Goal: Navigation & Orientation: Find specific page/section

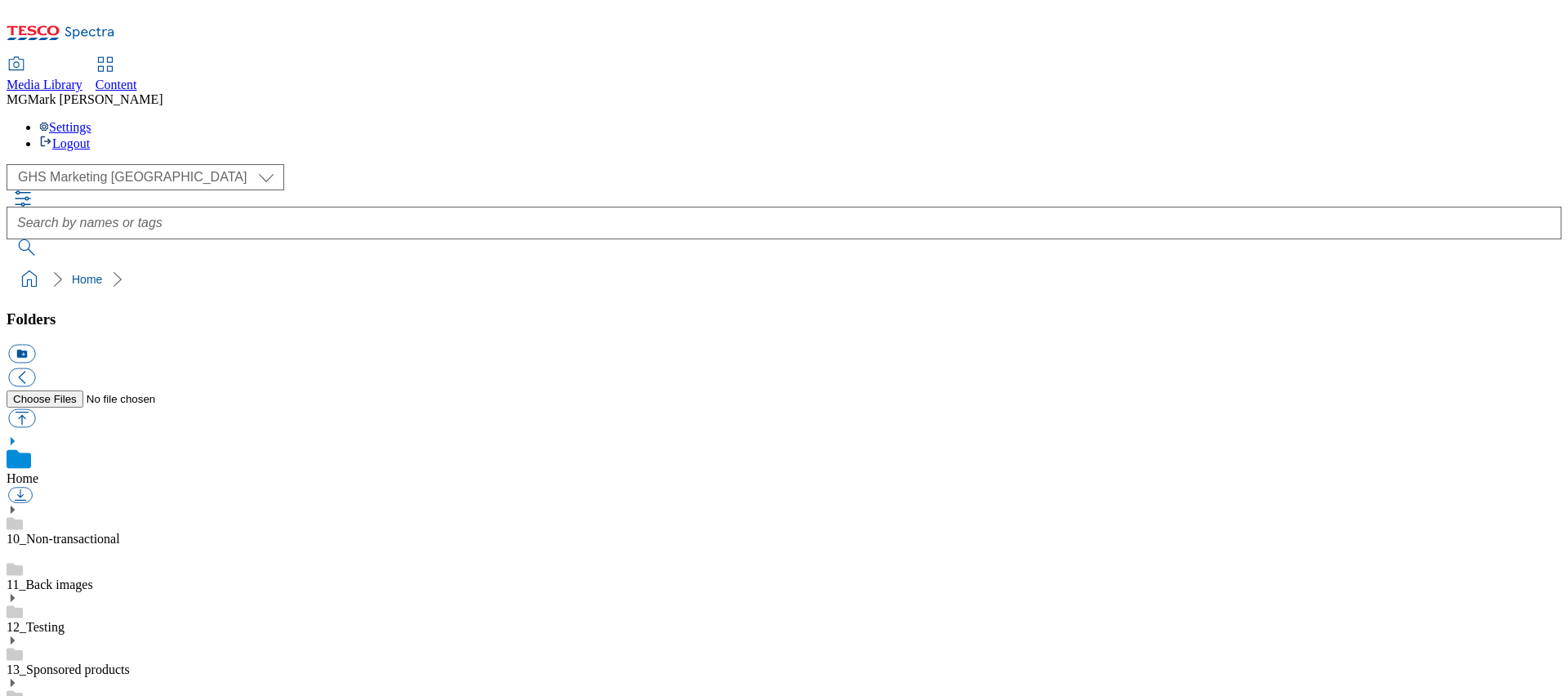
select select "flare-ghs-mktg"
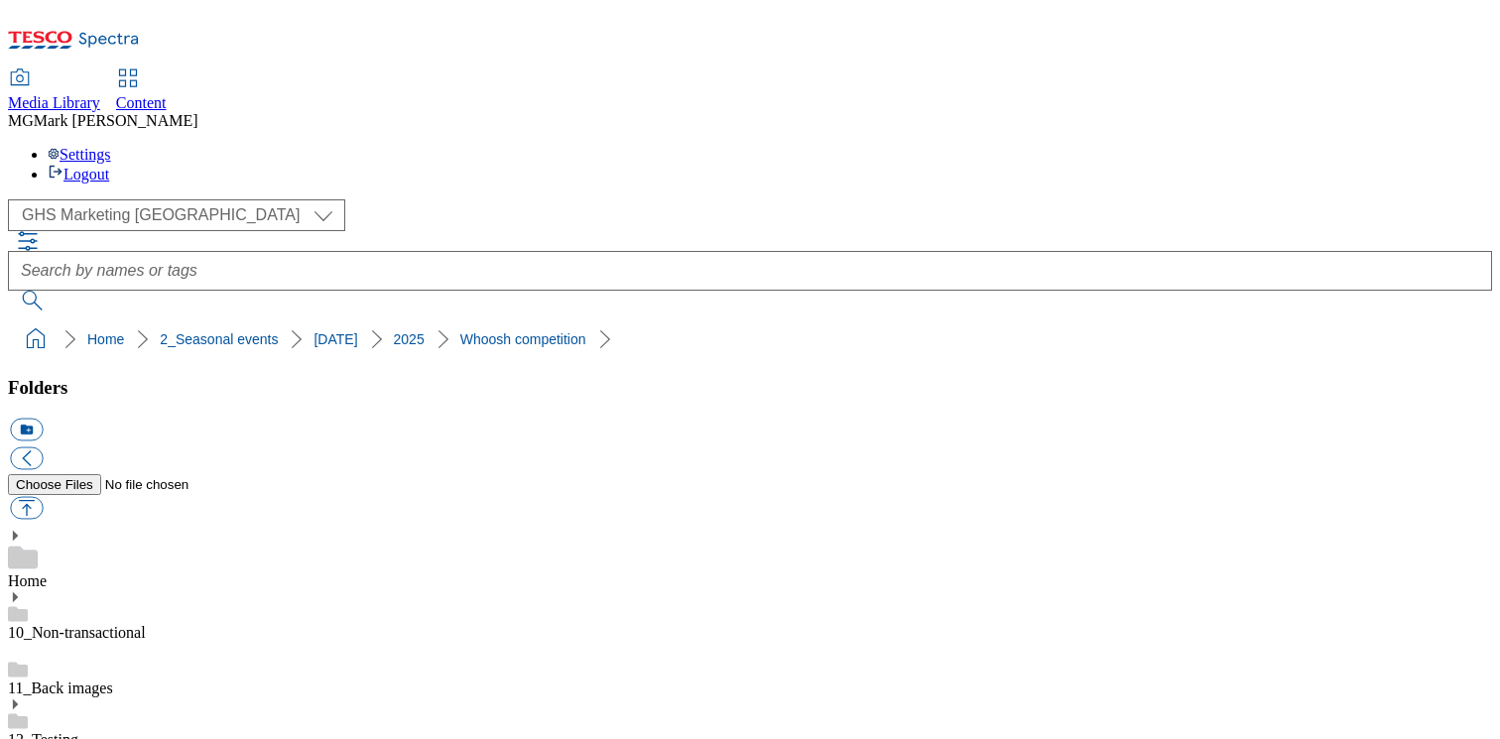
select select "flare-ghs-mktg"
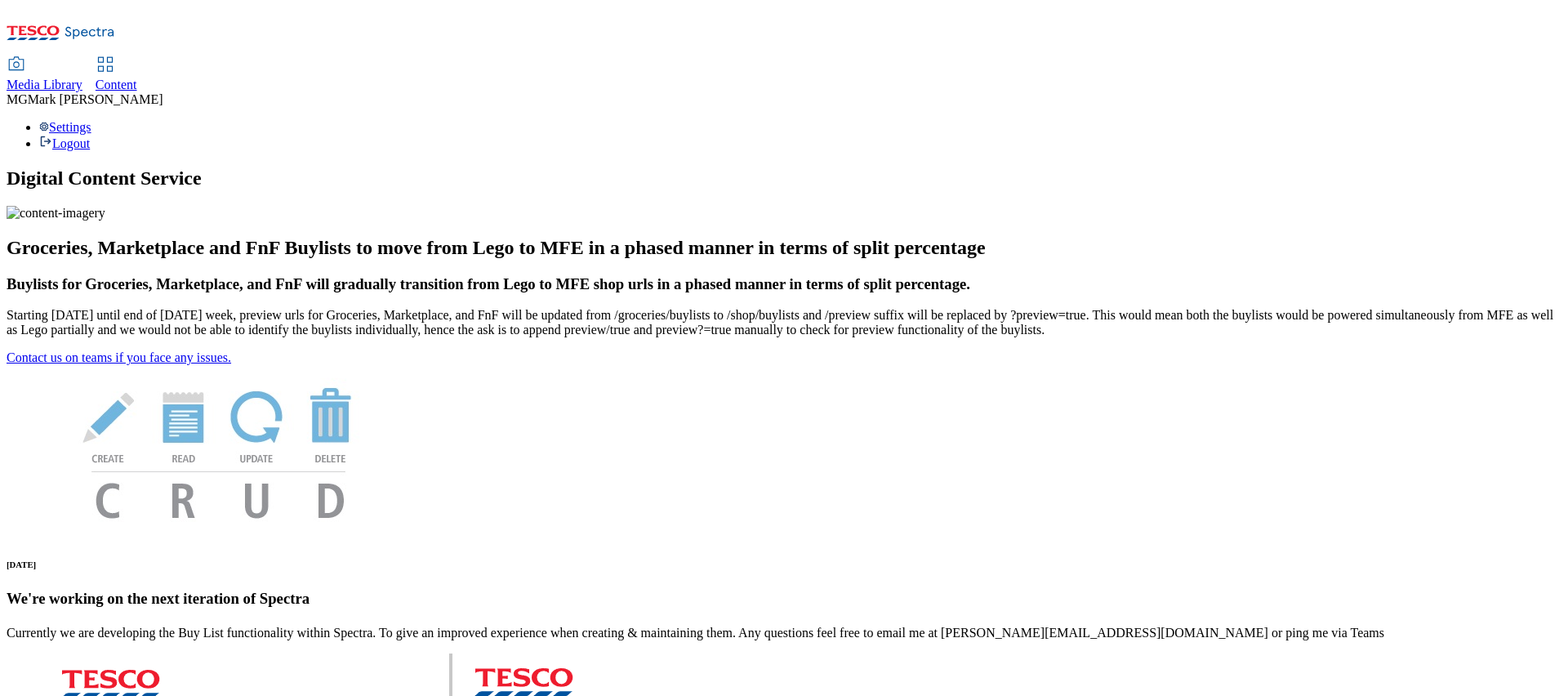
click at [137, 77] on span "Content" at bounding box center [116, 84] width 42 height 14
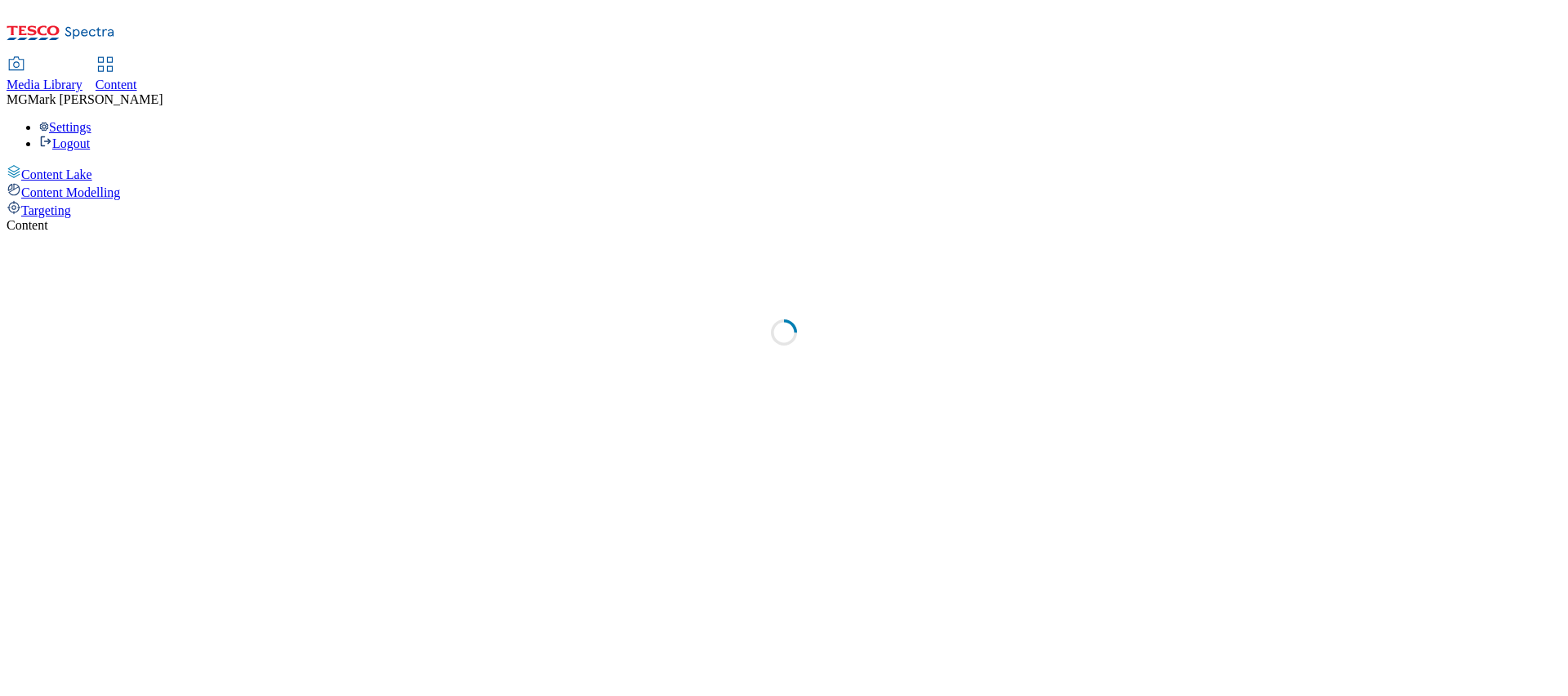
select select "flare-dotcom-sk"
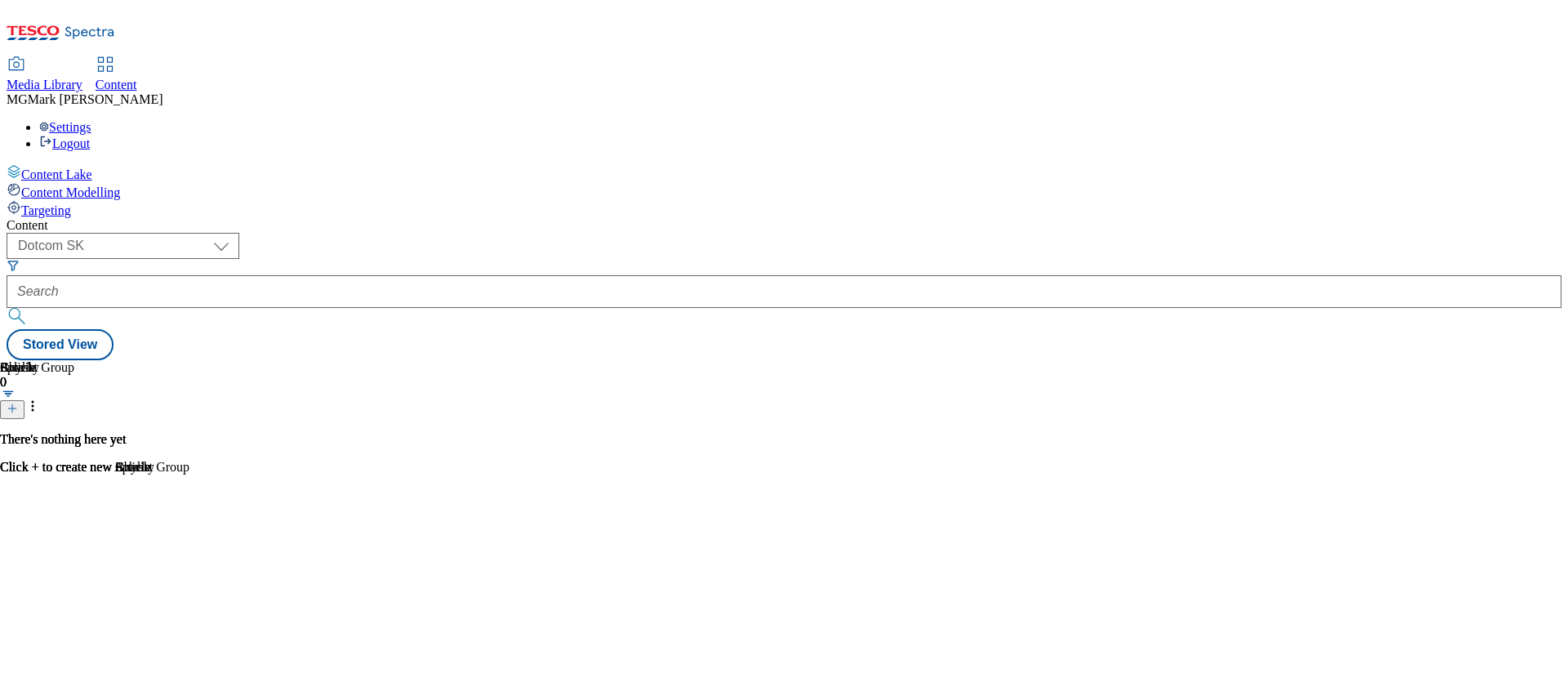
click at [82, 77] on span "Media Library" at bounding box center [44, 84] width 76 height 14
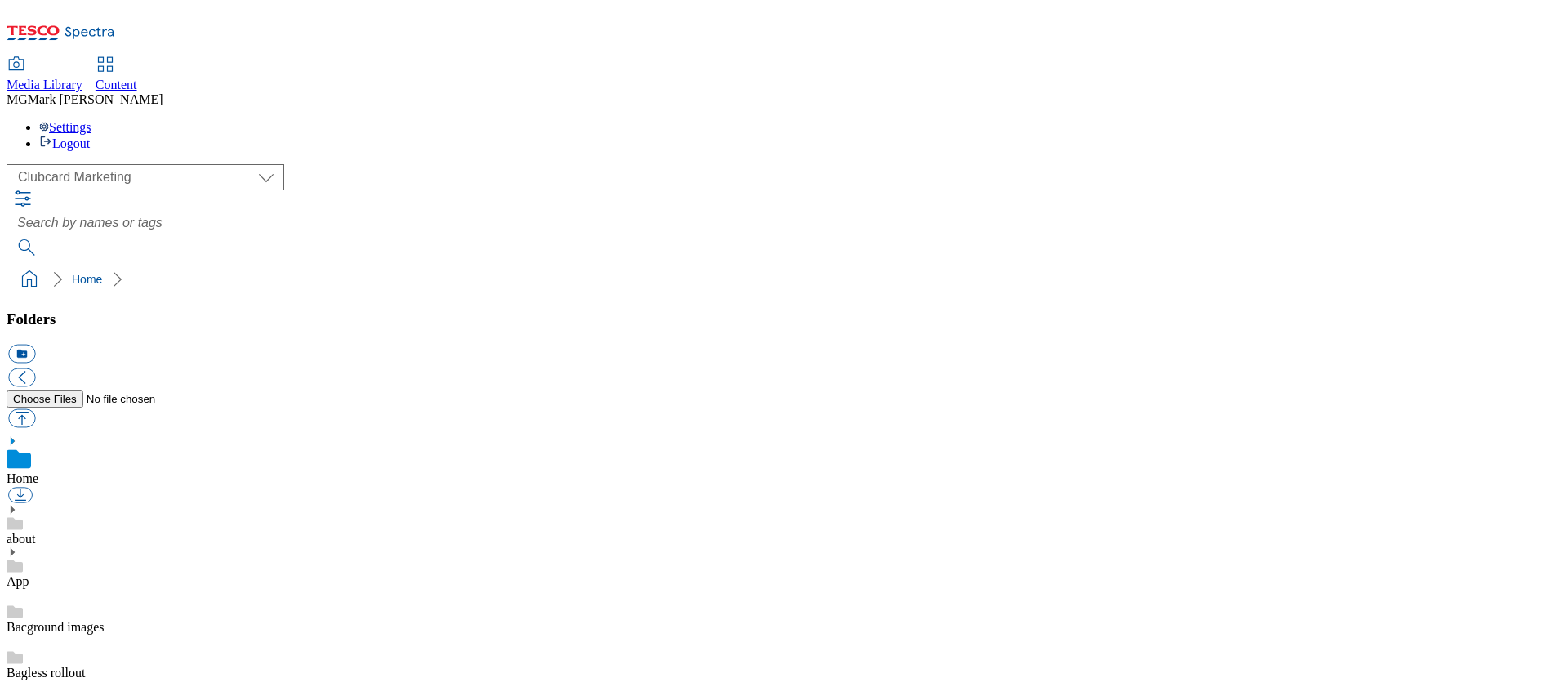
scroll to position [1, 0]
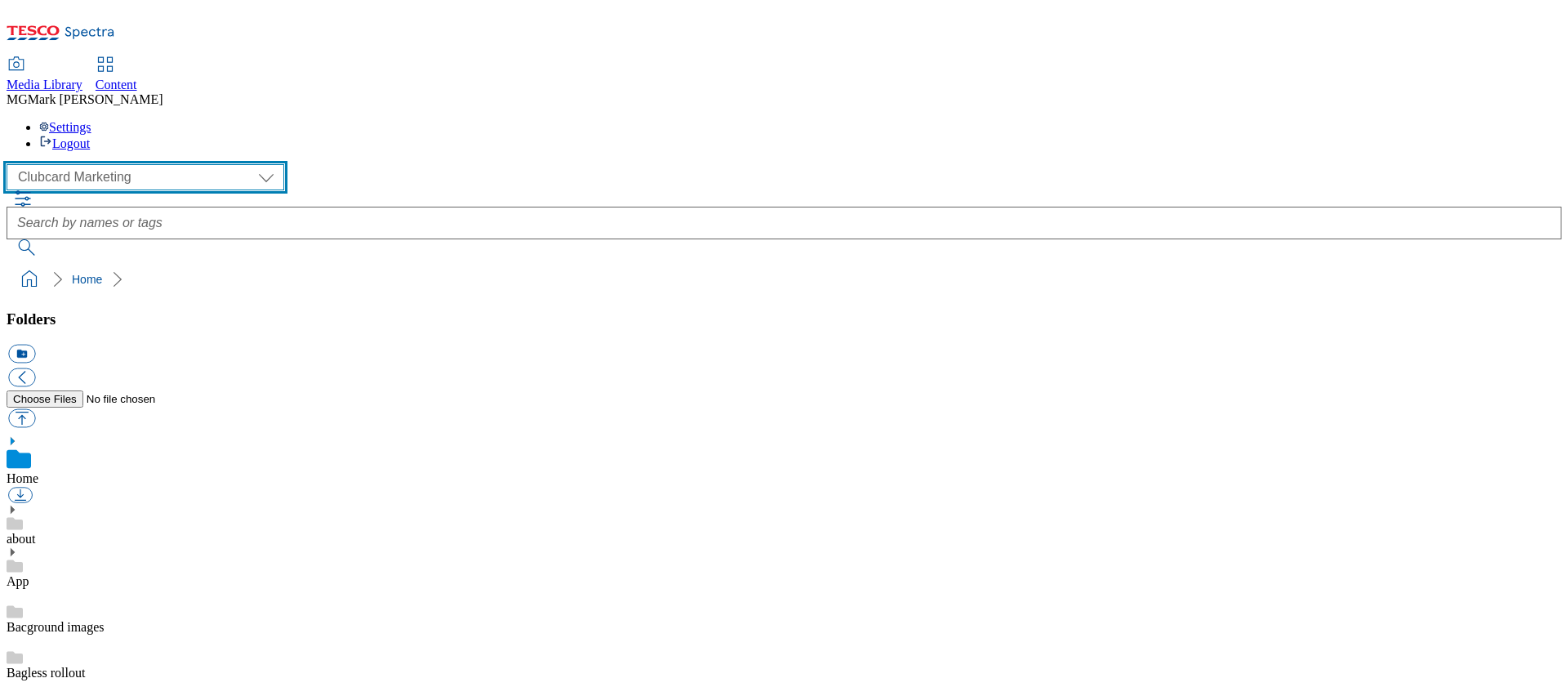
click at [60, 164] on select "Clubcard Marketing Dotcom UK FnF Stores GHS Marketing [GEOGRAPHIC_DATA] GHS Pro…" at bounding box center [145, 177] width 277 height 26
select select "flare-ghs-mktg"
click at [12, 164] on select "Clubcard Marketing Dotcom UK FnF Stores GHS Marketing UK GHS Product UK GHS ROI…" at bounding box center [145, 177] width 277 height 26
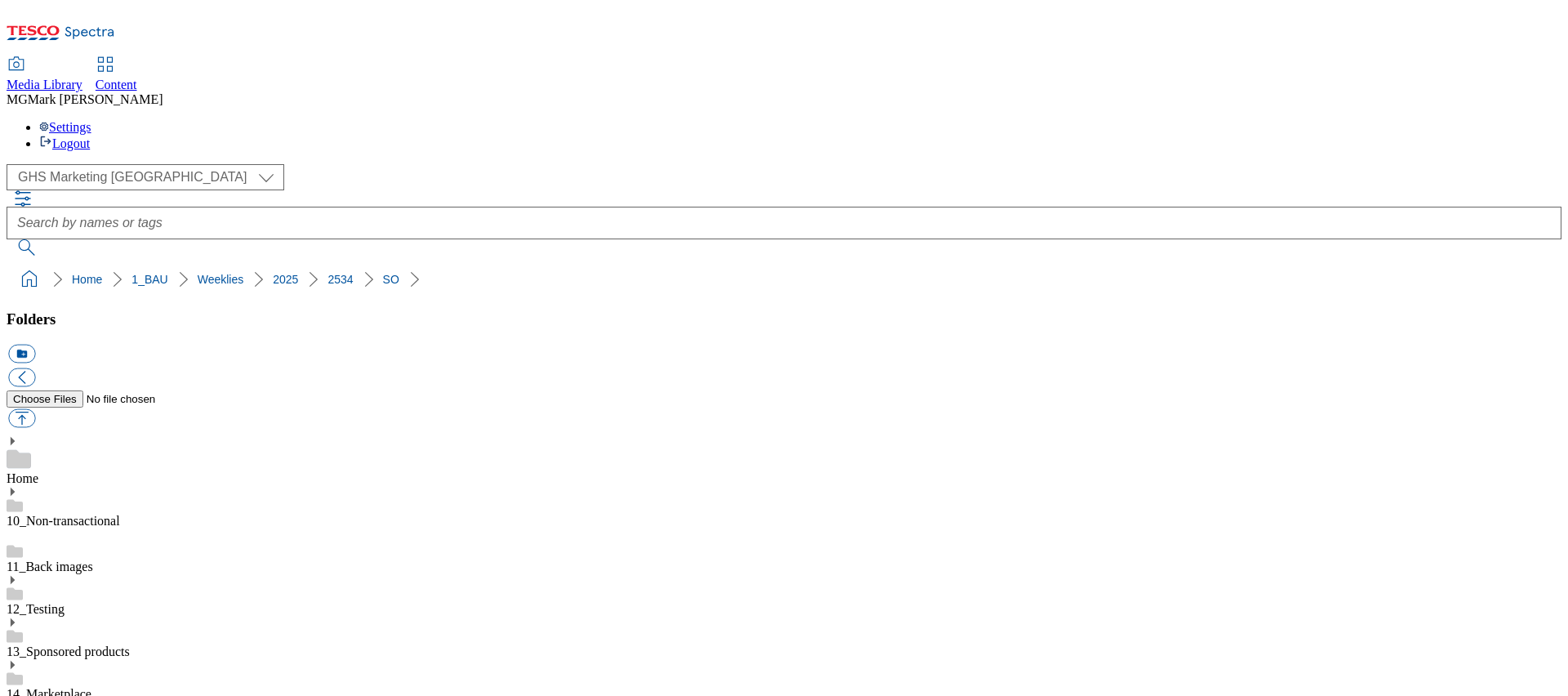
scroll to position [1545, 0]
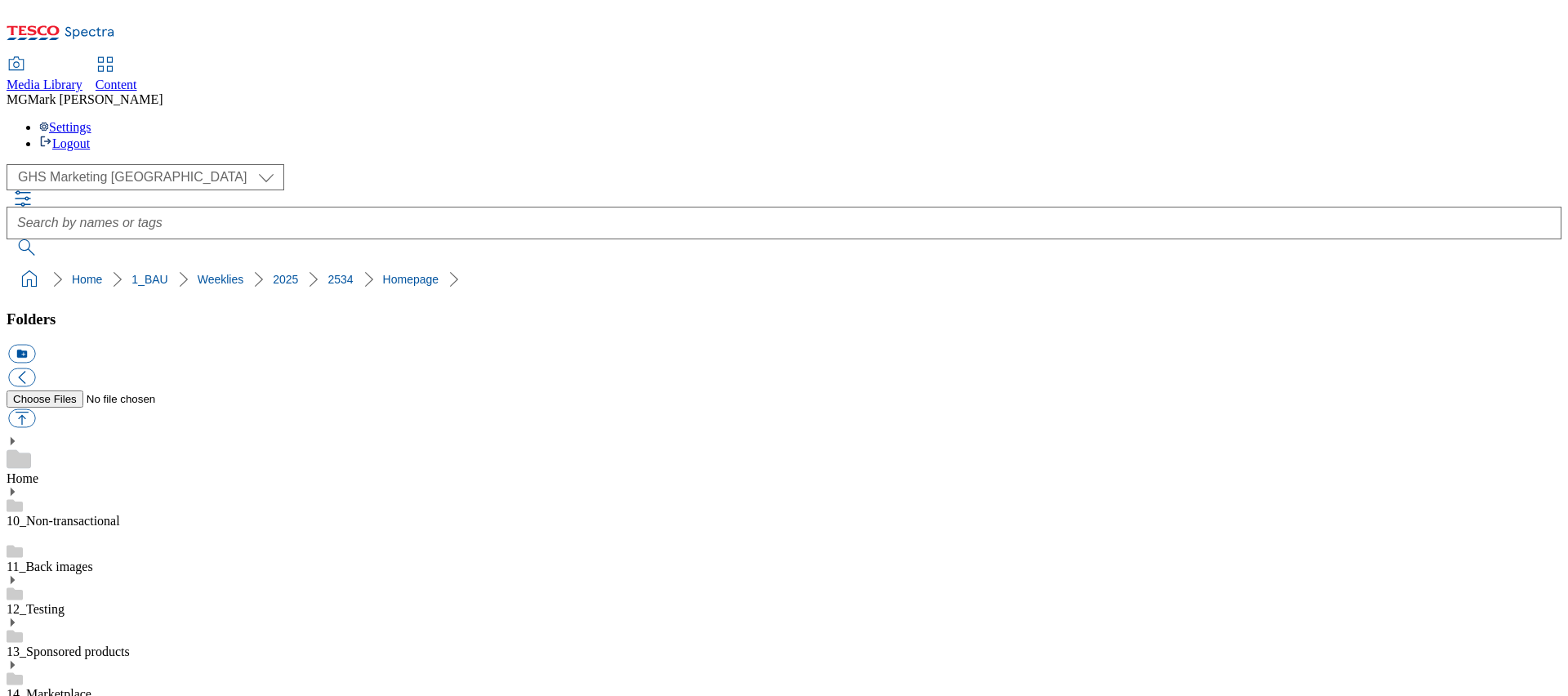
scroll to position [220, 0]
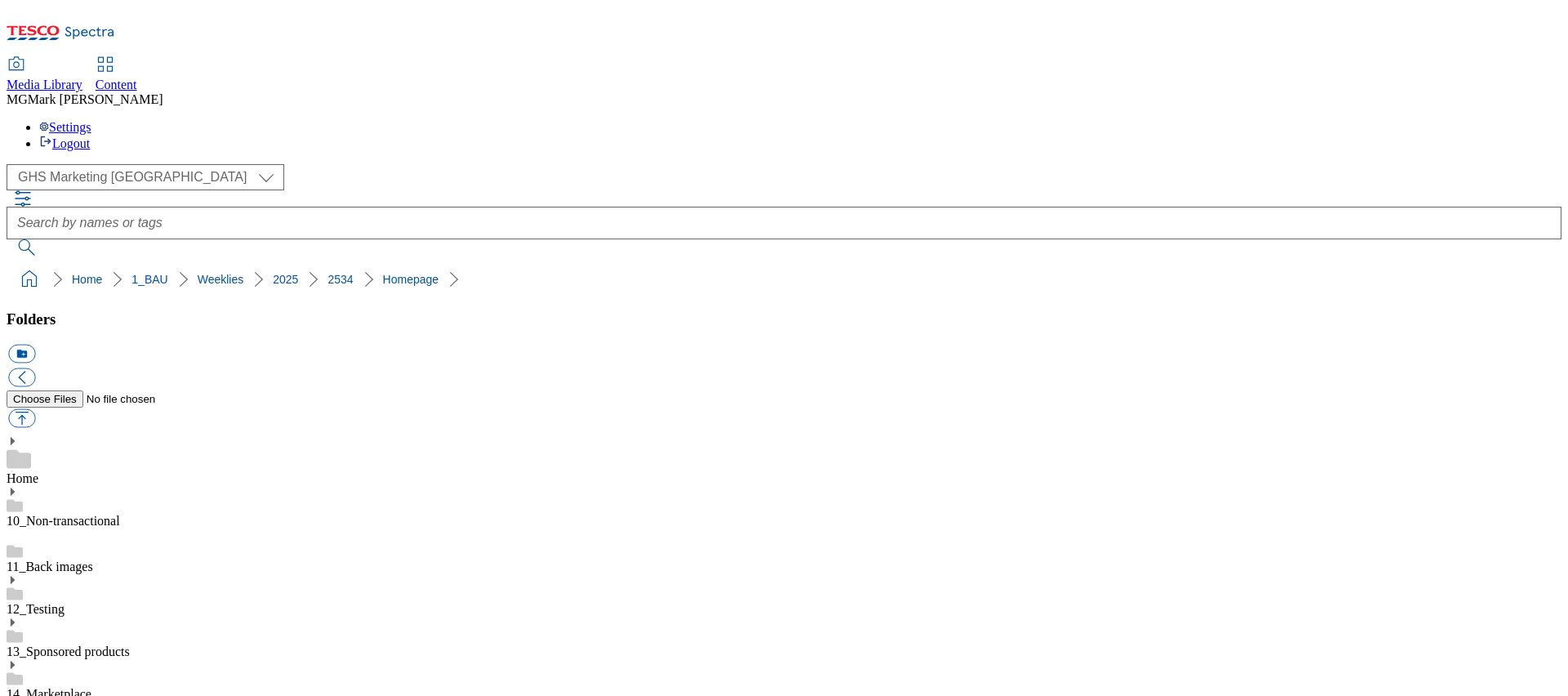
scroll to position [268, 0]
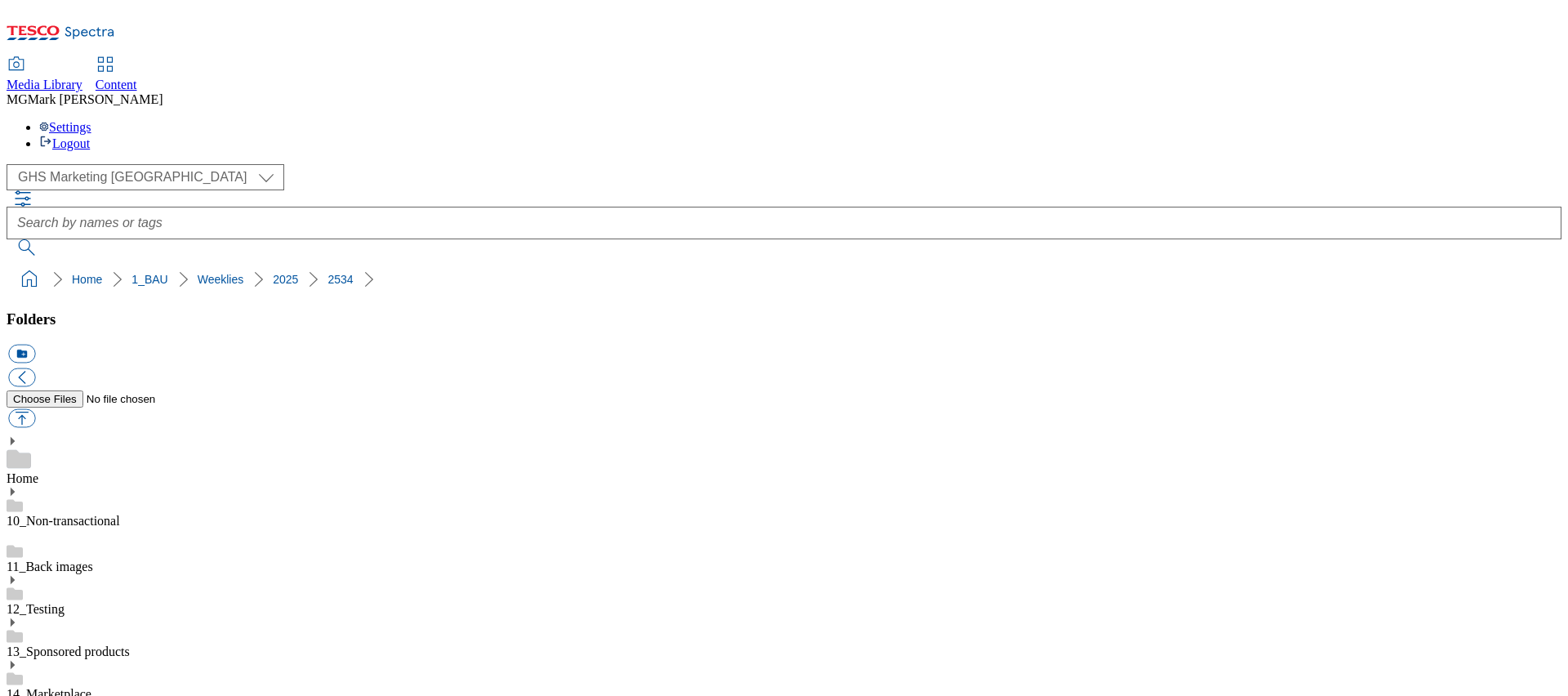
scroll to position [345, 0]
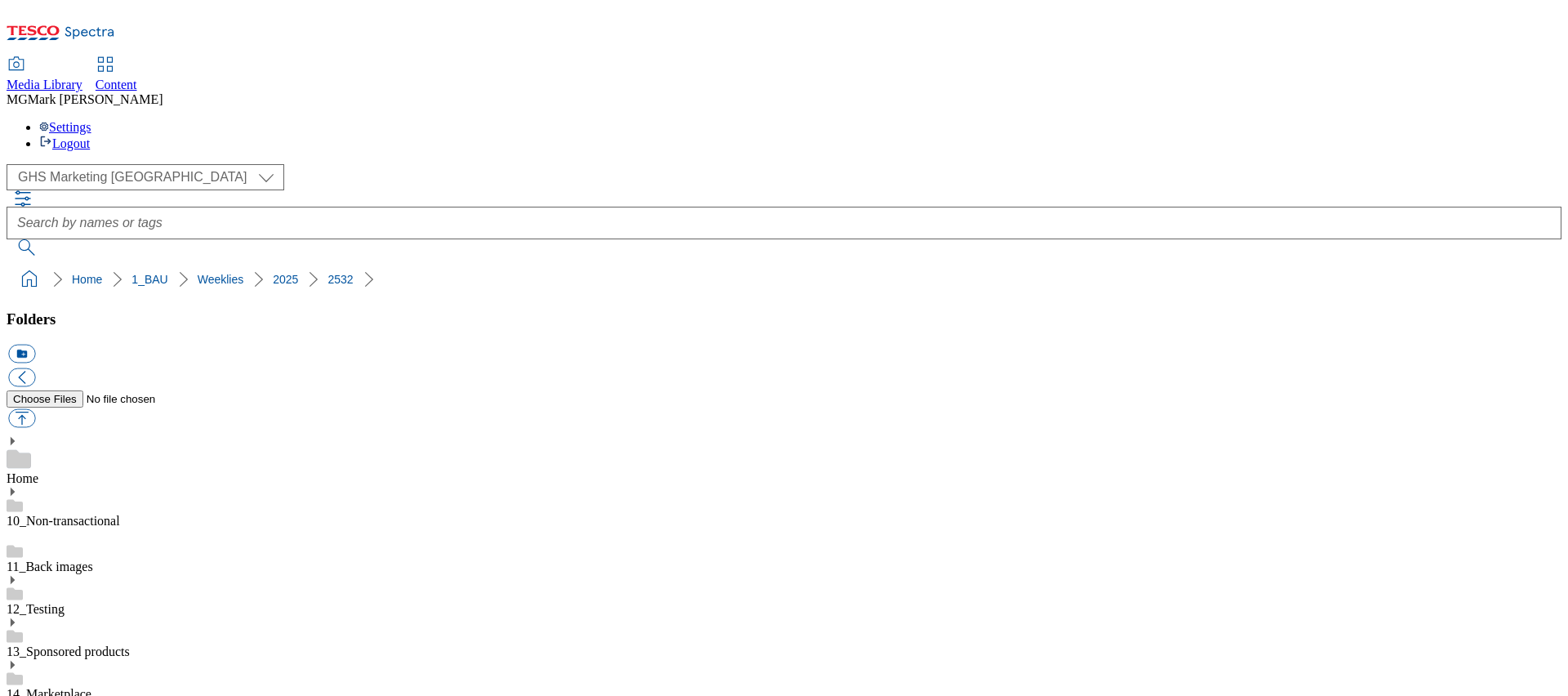
scroll to position [217, 0]
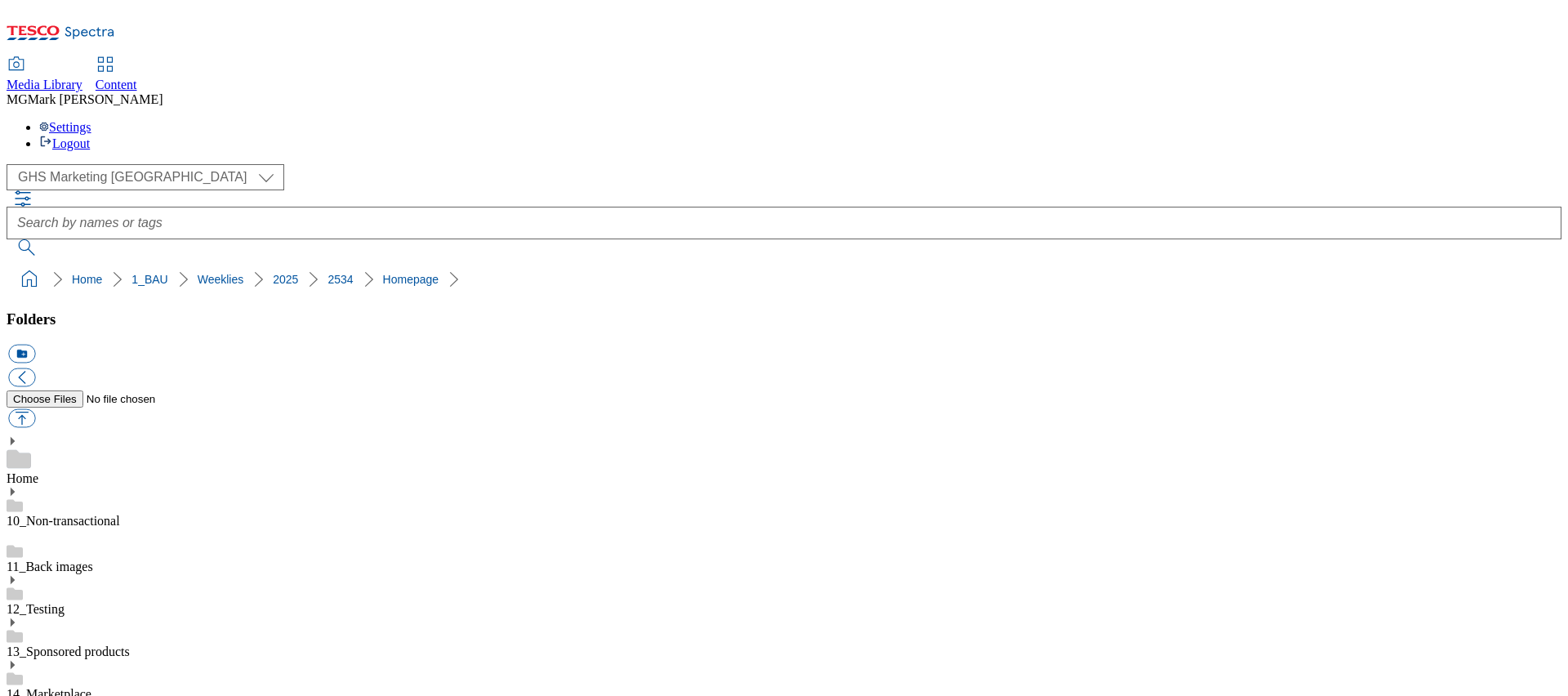
drag, startPoint x: 1071, startPoint y: 593, endPoint x: 991, endPoint y: -83, distance: 680.7
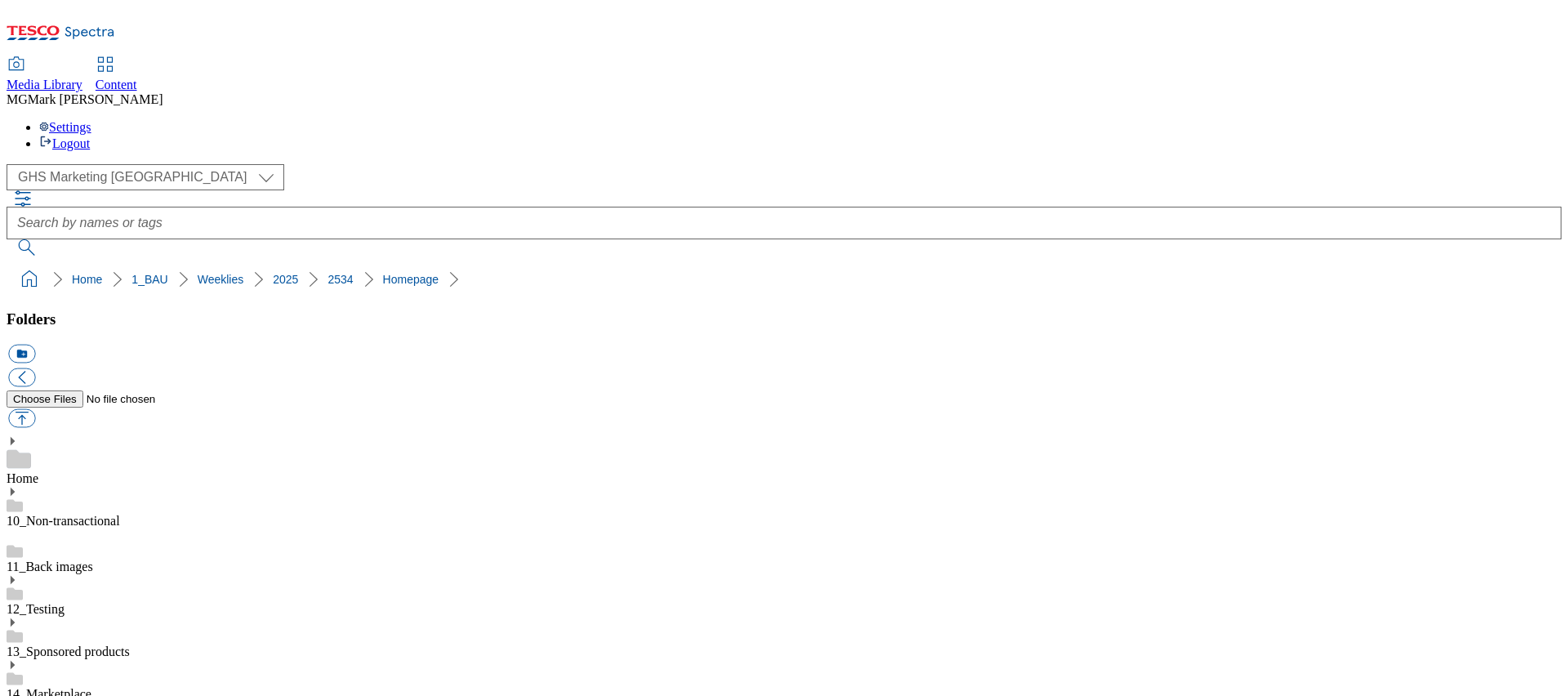
scroll to position [105, 0]
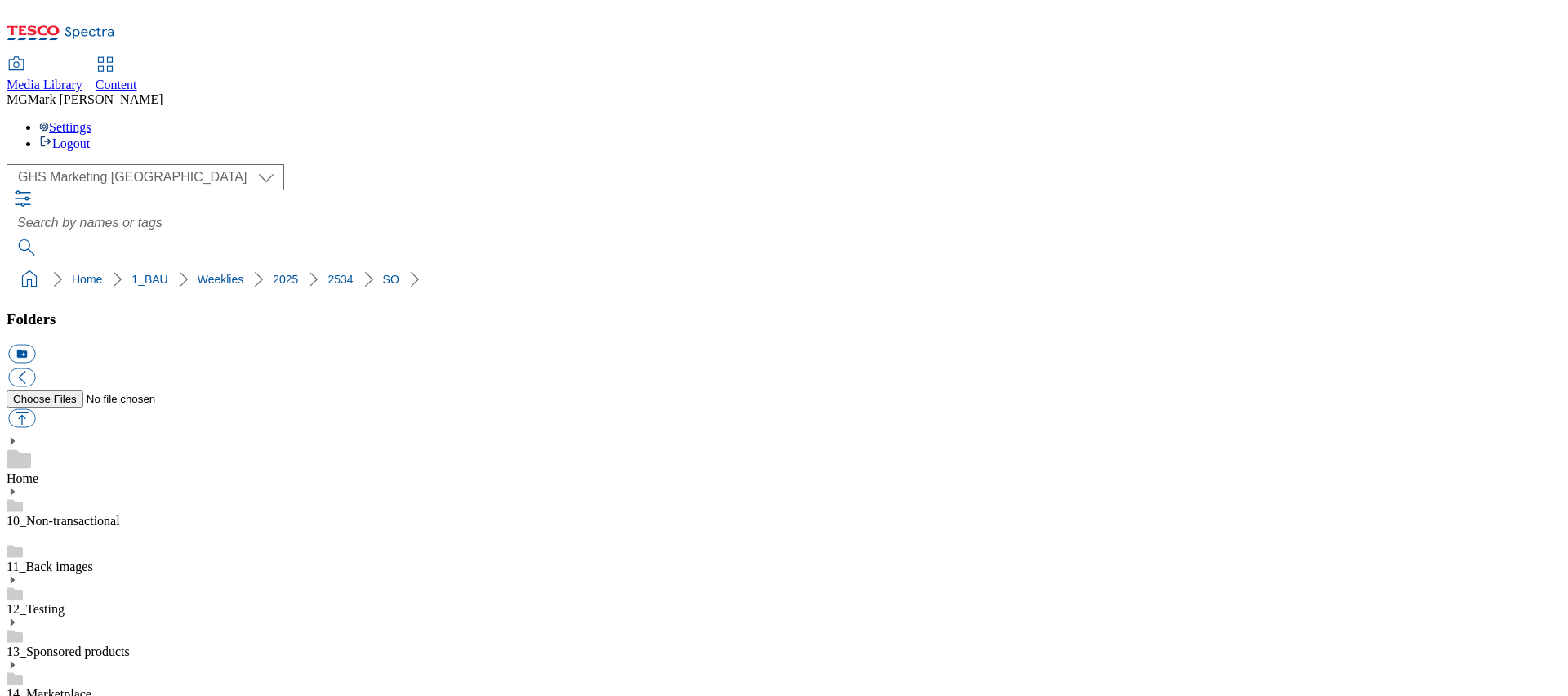
scroll to position [352, 0]
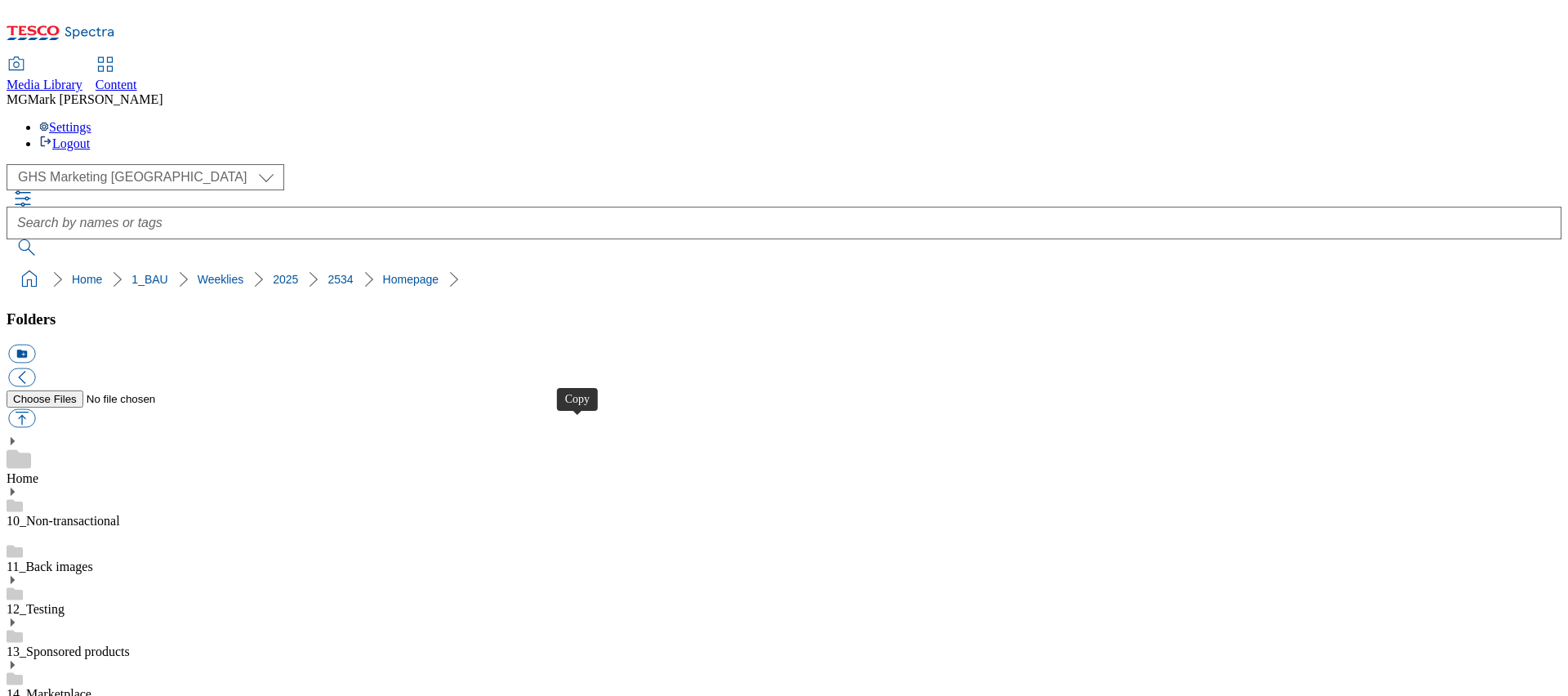
scroll to position [352, 0]
click at [137, 77] on span "Content" at bounding box center [116, 84] width 42 height 14
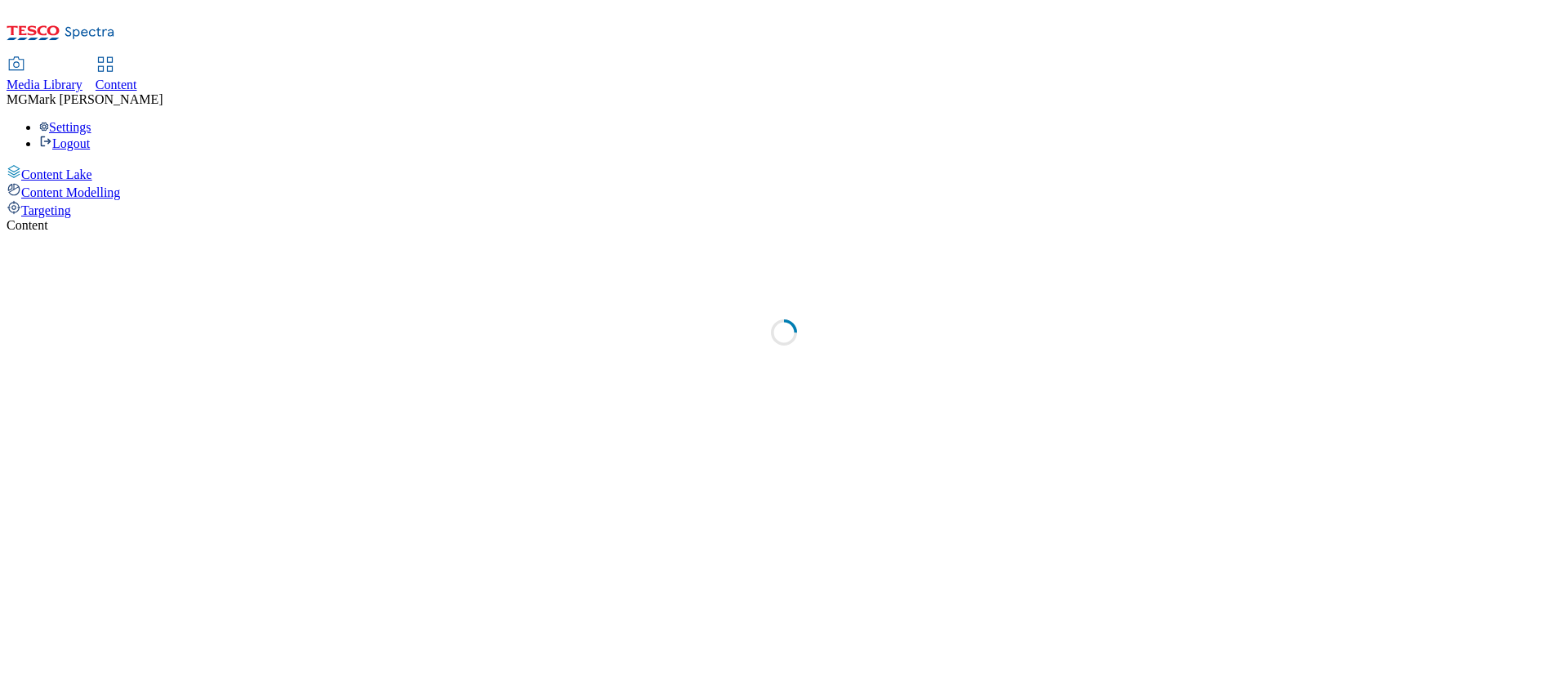
select select "flare-dotcom-sk"
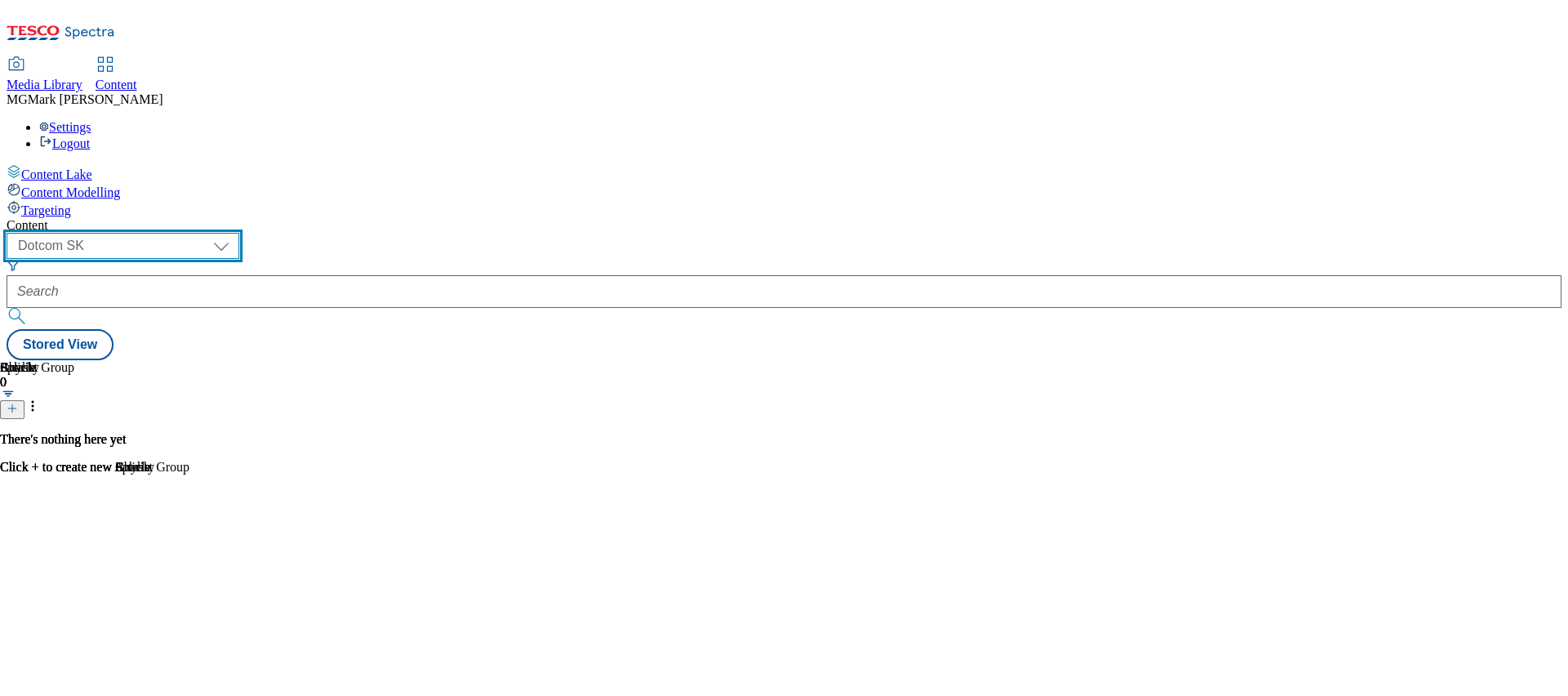
click at [240, 233] on select "Dotcom CZ Dotcom SK ghs-roi ghs-uk Phones UK" at bounding box center [123, 246] width 233 height 26
click at [82, 77] on span "Media Library" at bounding box center [44, 84] width 76 height 14
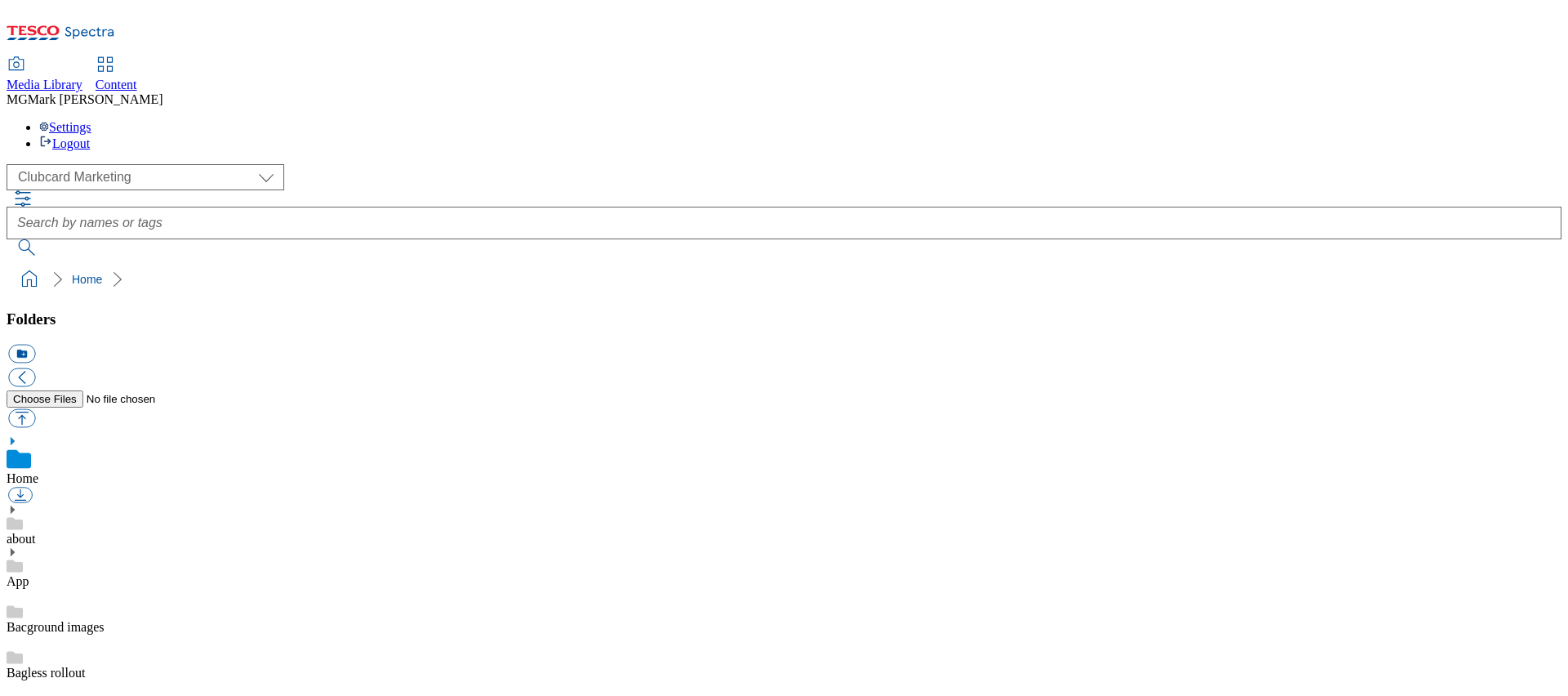
scroll to position [661, 0]
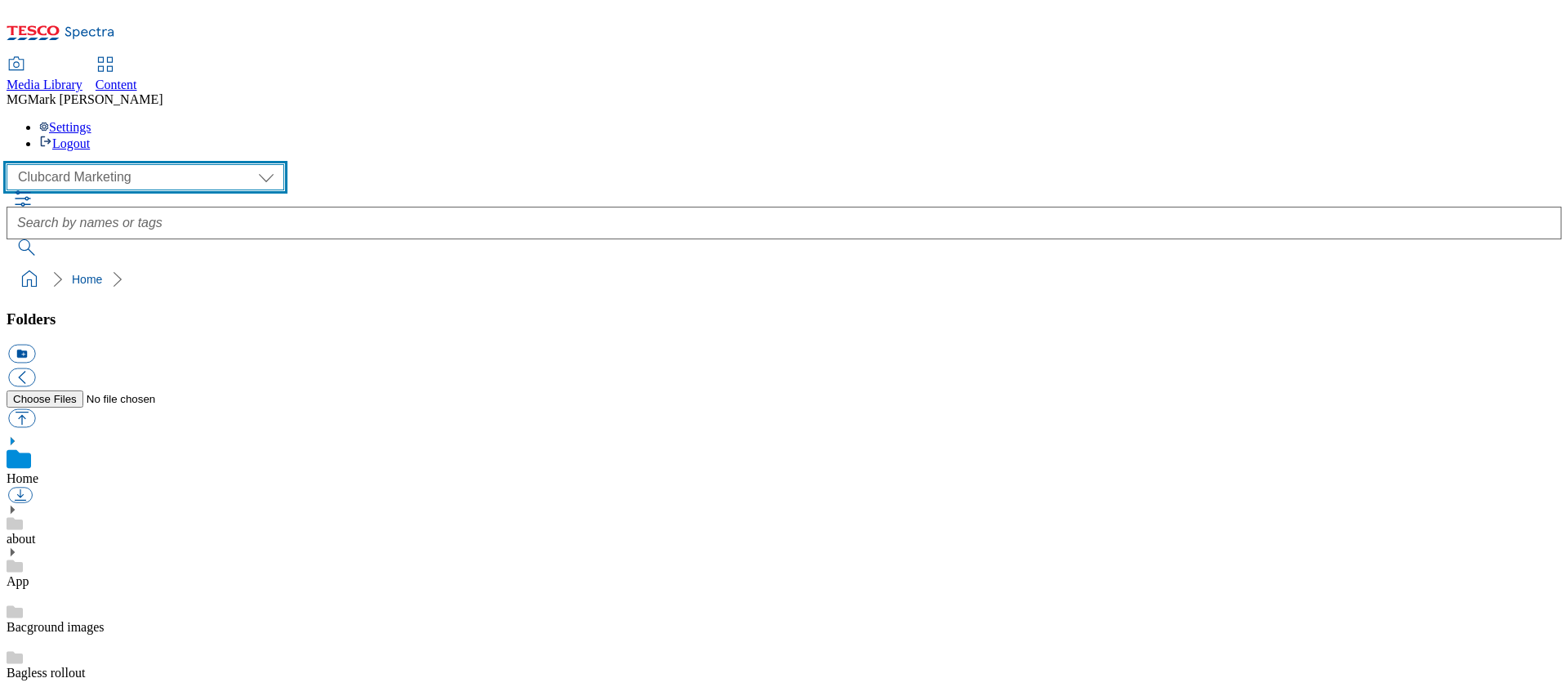
click at [148, 164] on select "Clubcard Marketing Dotcom UK FnF Stores GHS Marketing UK GHS Product UK GHS ROI…" at bounding box center [145, 177] width 277 height 26
select select "flare-ghs-mktg"
click at [12, 164] on select "Clubcard Marketing Dotcom UK FnF Stores GHS Marketing UK GHS Product UK GHS ROI…" at bounding box center [145, 177] width 277 height 26
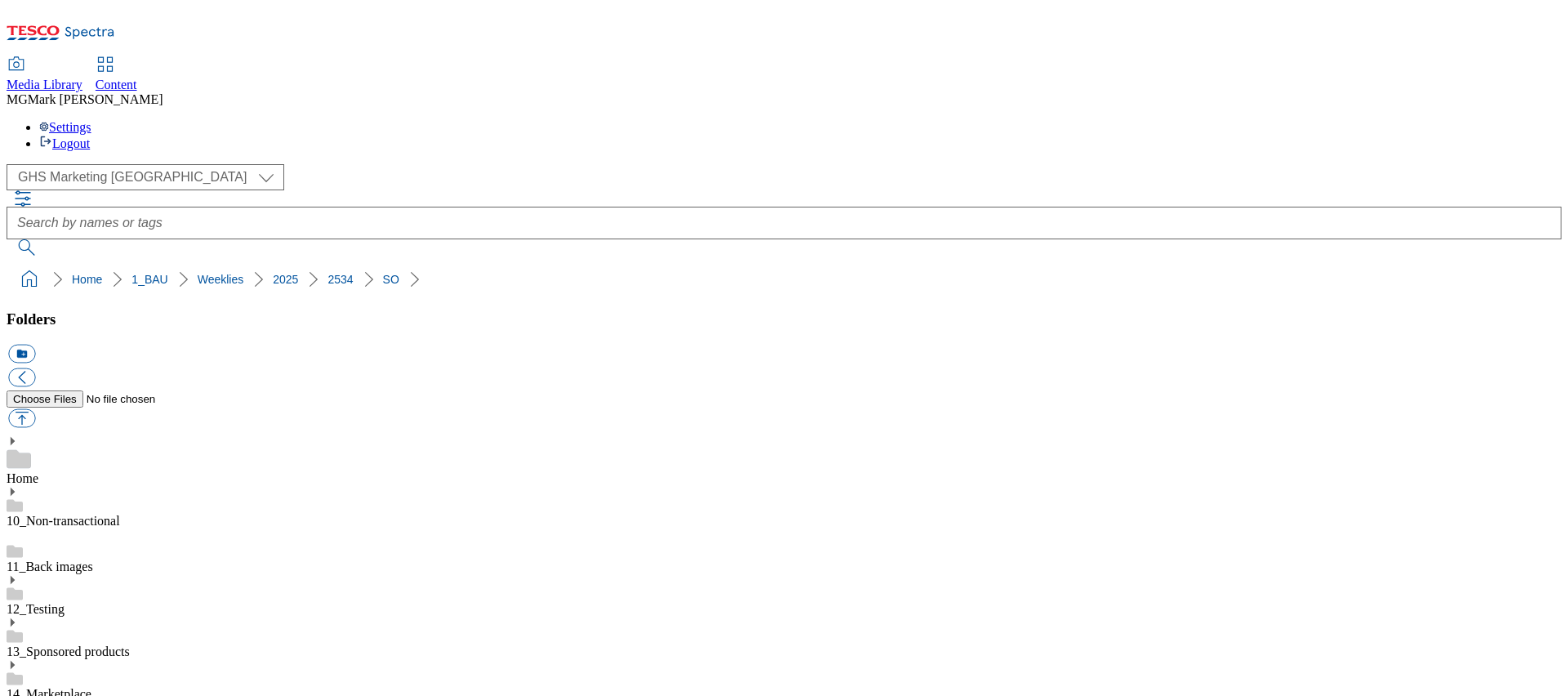
scroll to position [1545, 0]
